Goal: Task Accomplishment & Management: Complete application form

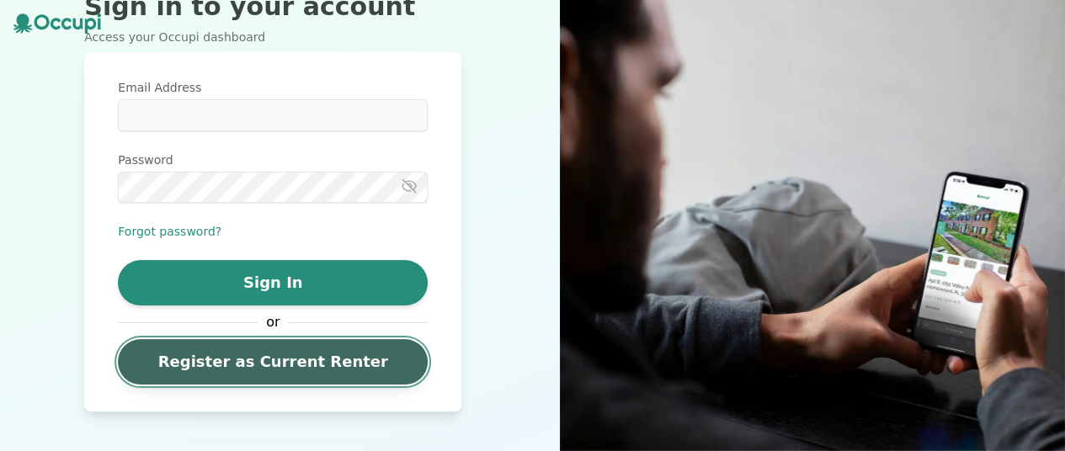
click at [311, 369] on link "Register as Current Renter" at bounding box center [273, 361] width 310 height 45
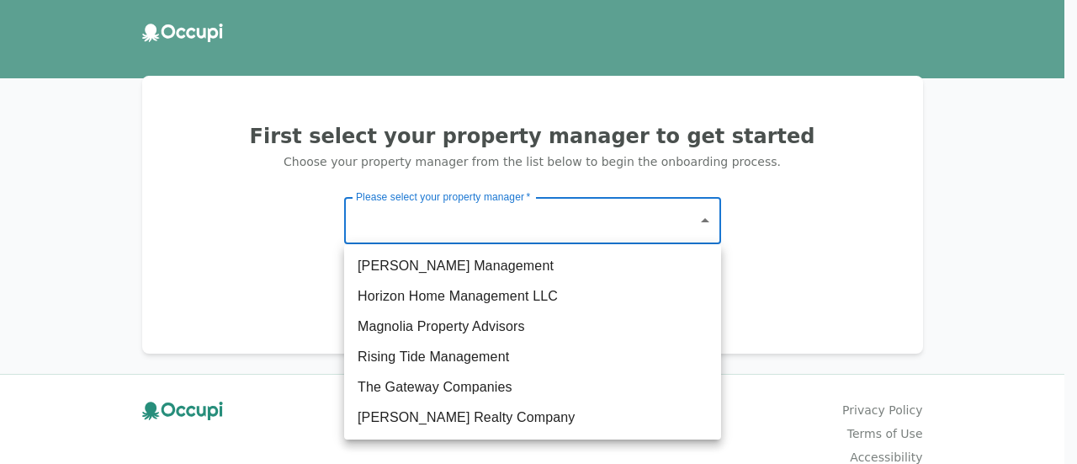
click at [517, 207] on body "First select your property manager to get started Choose your property manager …" at bounding box center [538, 232] width 1077 height 464
drag, startPoint x: 486, startPoint y: 391, endPoint x: 500, endPoint y: 397, distance: 15.5
click at [486, 391] on li "The Gateway Companies" at bounding box center [532, 387] width 377 height 30
type input "**********"
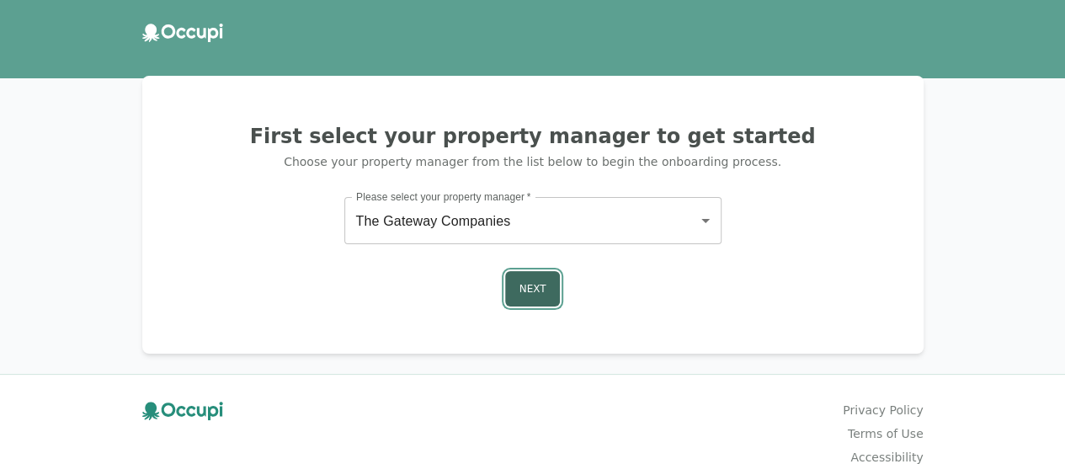
click at [524, 279] on button "Next" at bounding box center [533, 288] width 56 height 35
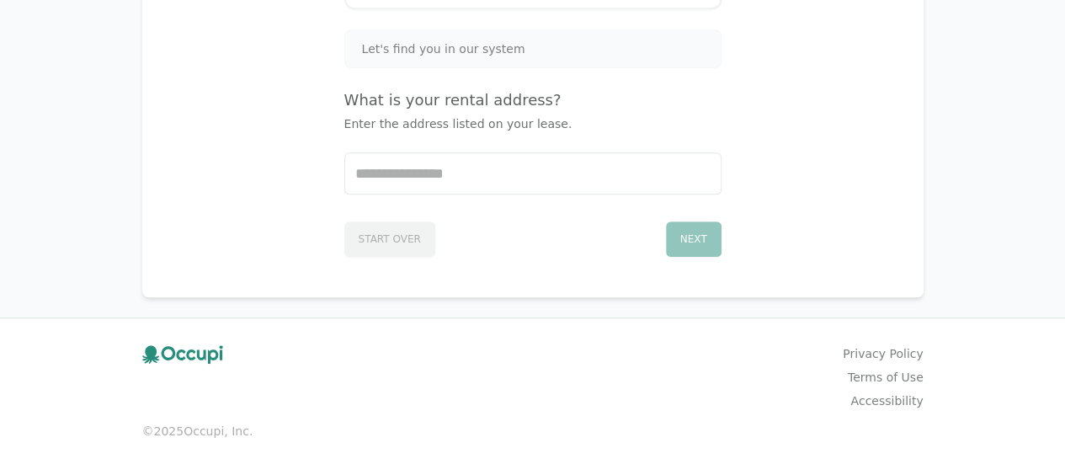
scroll to position [414, 0]
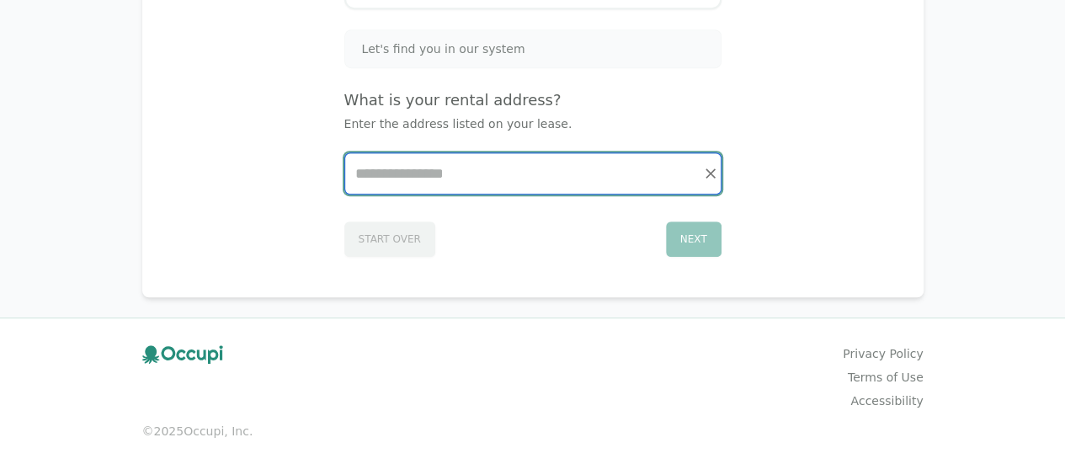
click at [446, 183] on input "Start typing..." at bounding box center [532, 173] width 375 height 40
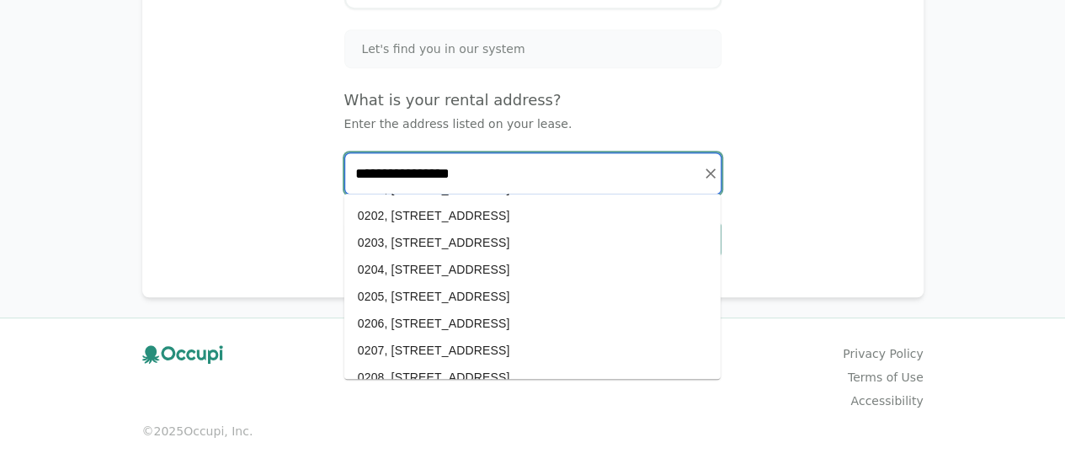
scroll to position [0, 0]
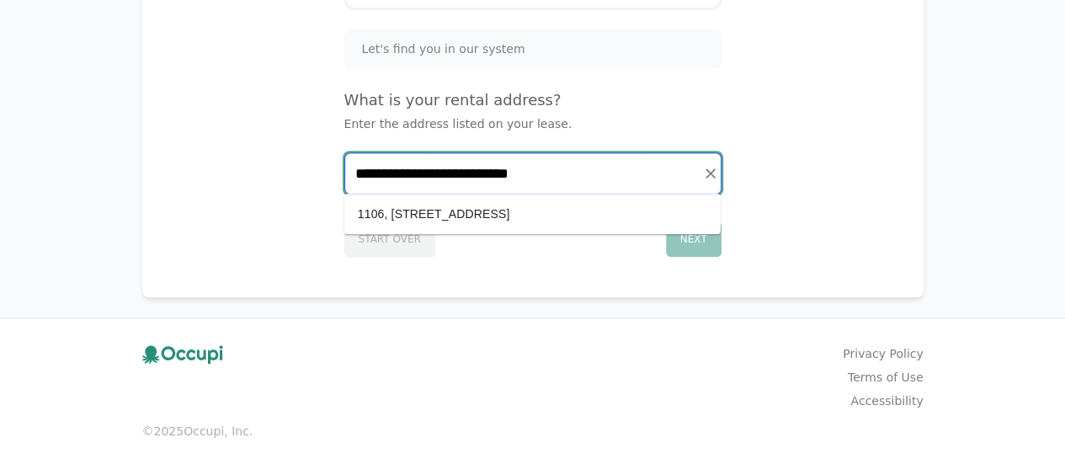
click at [465, 217] on li "1106, [STREET_ADDRESS]" at bounding box center [532, 213] width 376 height 27
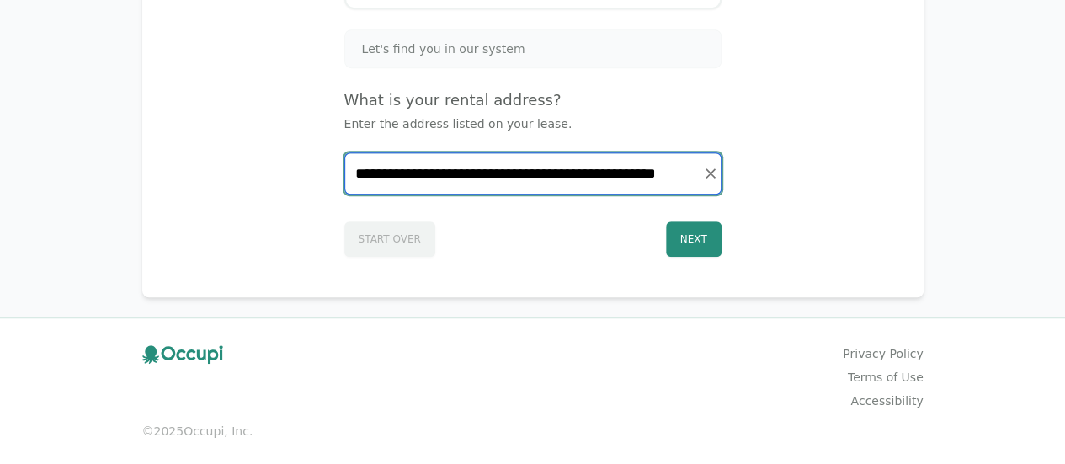
type input "**********"
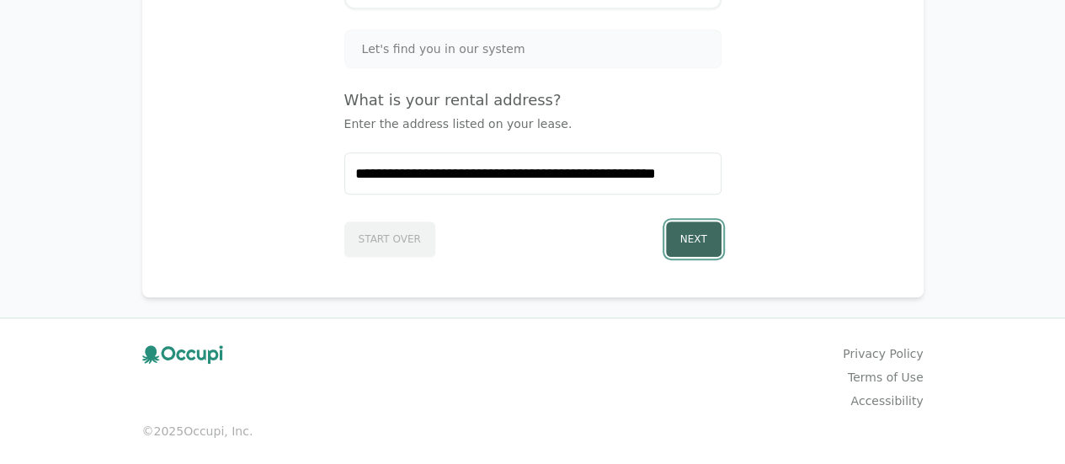
click at [677, 238] on button "Next" at bounding box center [694, 238] width 56 height 35
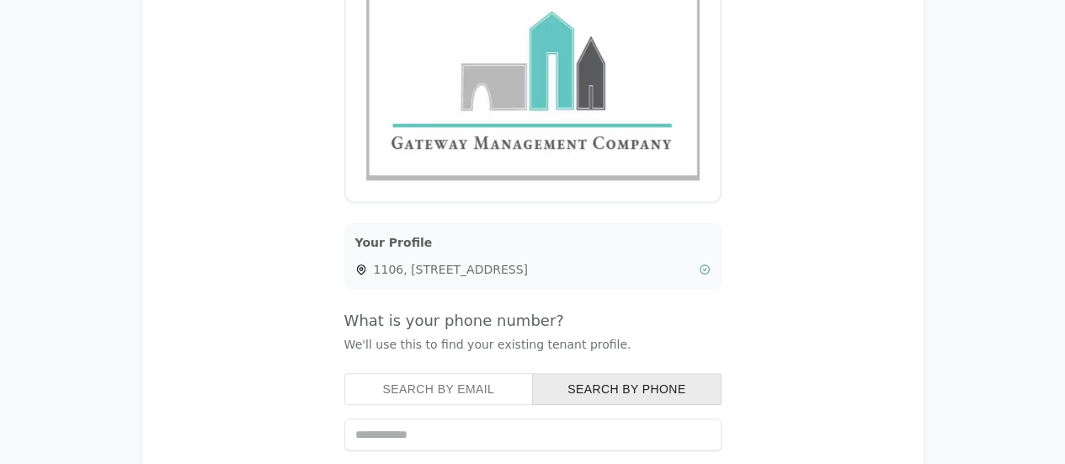
scroll to position [246, 0]
